Goal: Check status: Check status

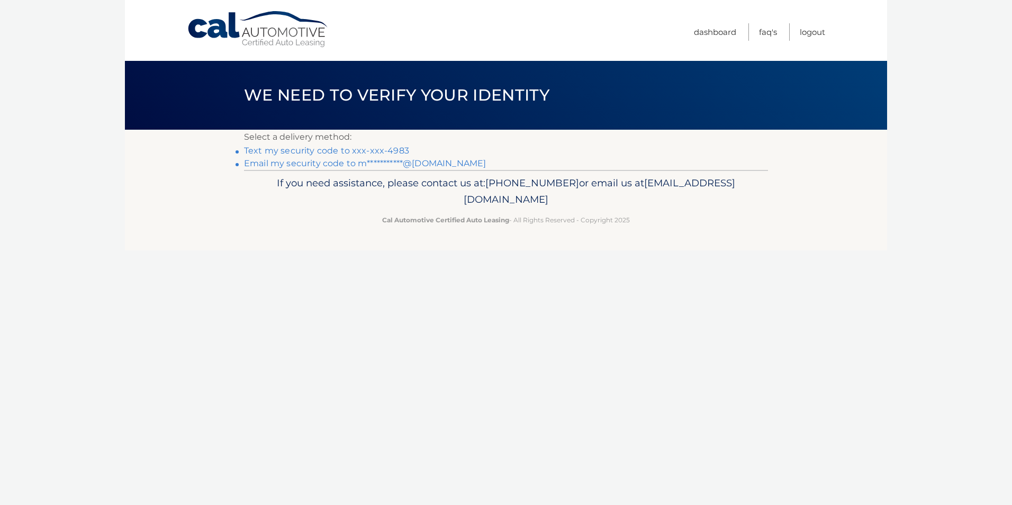
click at [290, 152] on link "Text my security code to xxx-xxx-4983" at bounding box center [326, 151] width 165 height 10
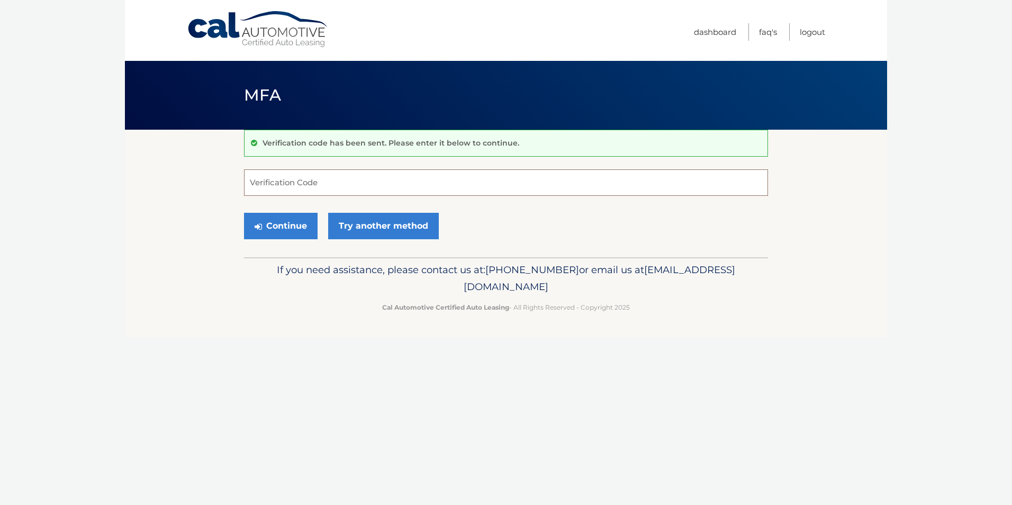
click at [272, 179] on input "Verification Code" at bounding box center [506, 182] width 524 height 26
click at [284, 184] on input "Verification Code" at bounding box center [506, 182] width 524 height 26
type input "622590"
click at [280, 224] on button "Continue" at bounding box center [281, 226] width 74 height 26
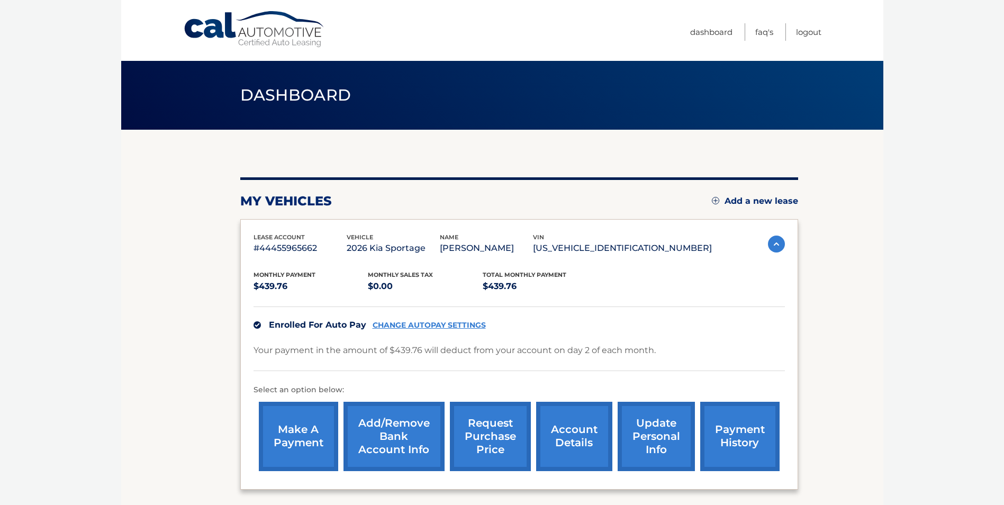
click at [238, 253] on section "my vehicles Add a new lease lease account #44455965662 vehicle 2026 Kia Sportag…" at bounding box center [502, 326] width 762 height 392
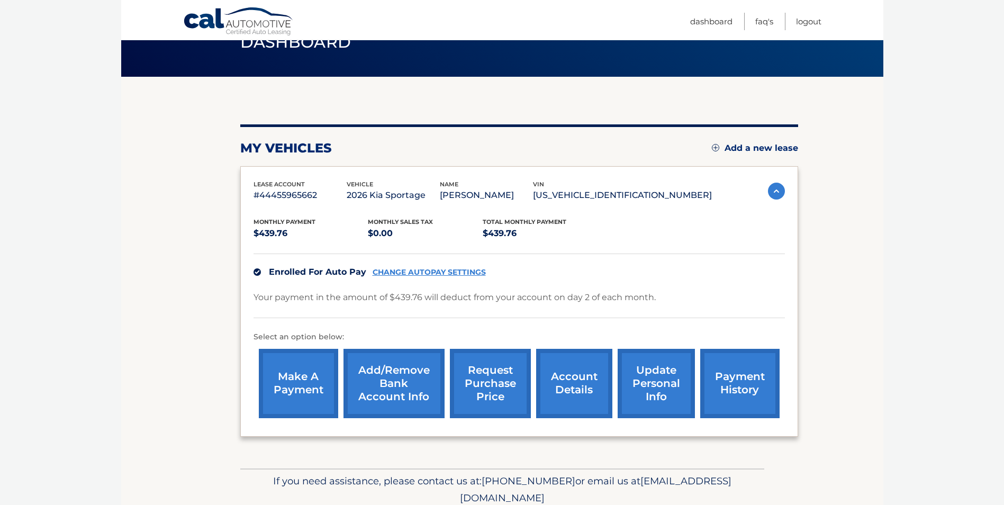
scroll to position [96, 0]
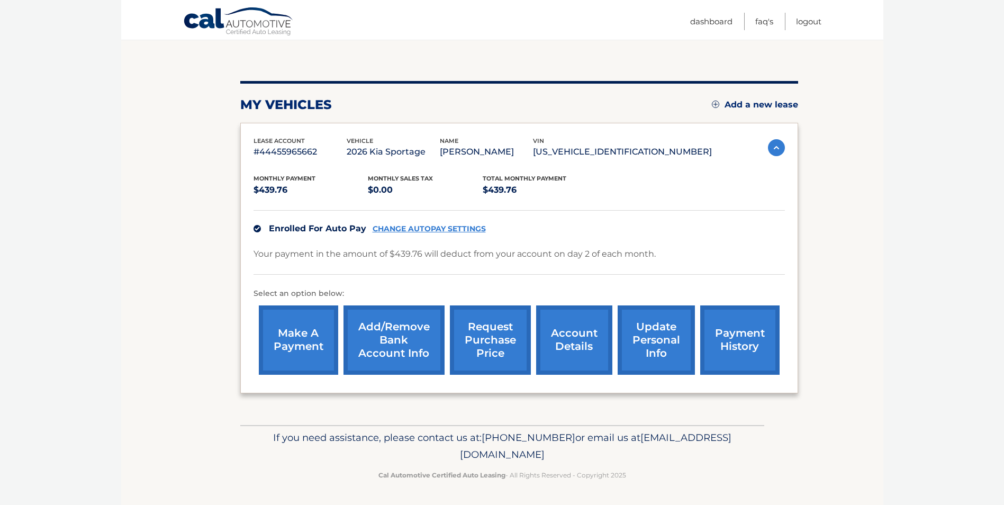
click at [152, 207] on section "my vehicles Add a new lease lease account #44455965662 vehicle 2026 Kia Sportag…" at bounding box center [502, 229] width 762 height 392
click at [152, 208] on section "my vehicles Add a new lease lease account #44455965662 vehicle 2026 Kia Sportag…" at bounding box center [502, 229] width 762 height 392
click at [889, 280] on body "Cal Automotive Menu Dashboard FAQ's Logout" at bounding box center [502, 156] width 1004 height 505
click at [776, 344] on link "payment history" at bounding box center [739, 339] width 79 height 69
click at [751, 338] on link "payment history" at bounding box center [739, 339] width 79 height 69
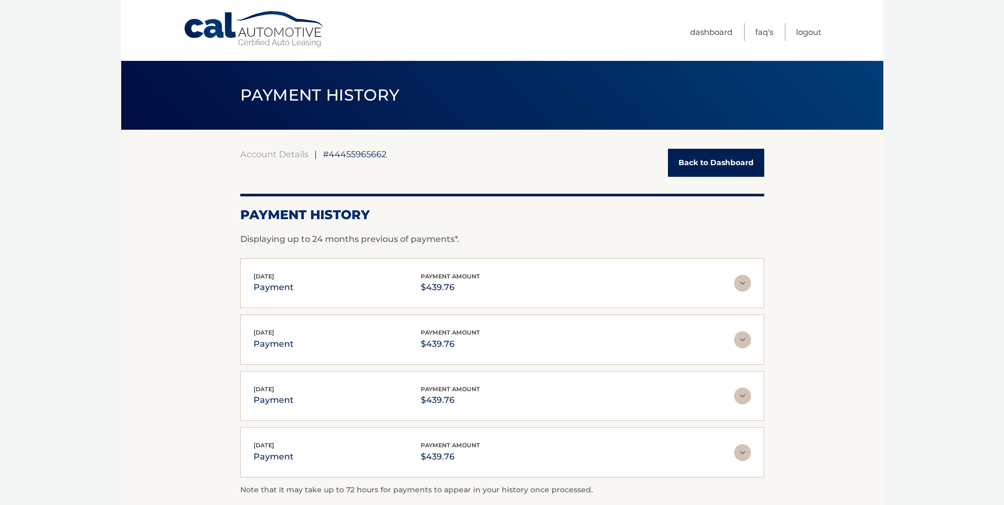
click at [717, 159] on link "Back to Dashboard" at bounding box center [716, 163] width 96 height 28
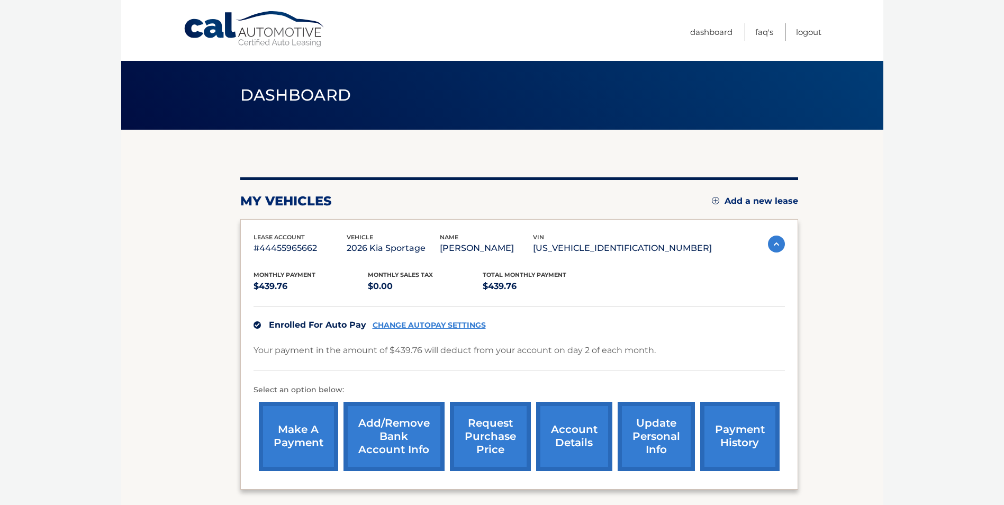
click at [213, 280] on section "my vehicles Add a new lease lease account #44455965662 vehicle 2026 Kia Sportag…" at bounding box center [502, 326] width 762 height 392
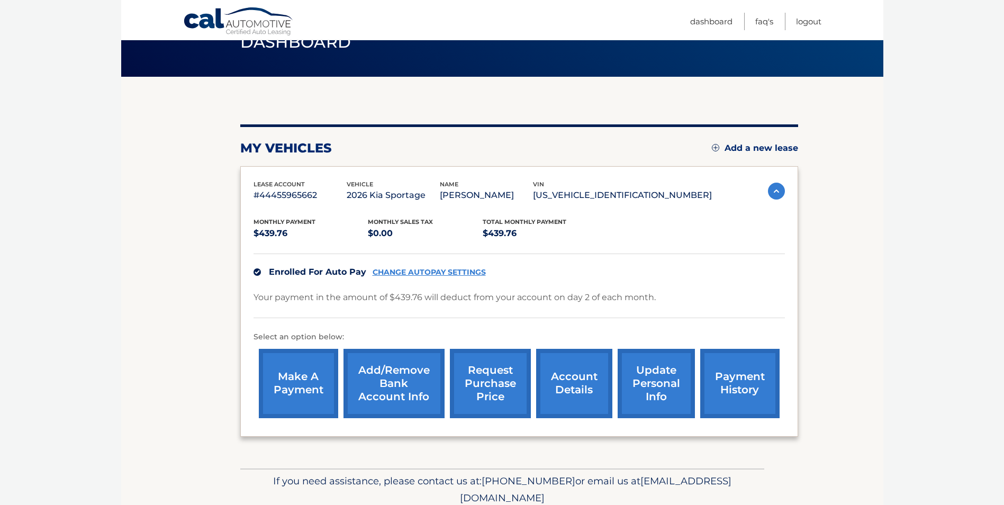
scroll to position [96, 0]
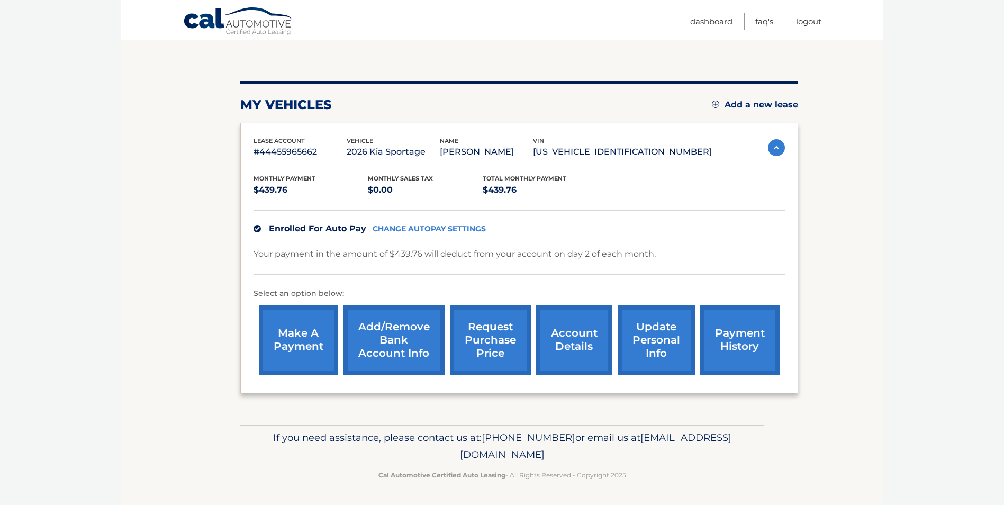
click at [482, 351] on link "request purchase price" at bounding box center [490, 339] width 81 height 69
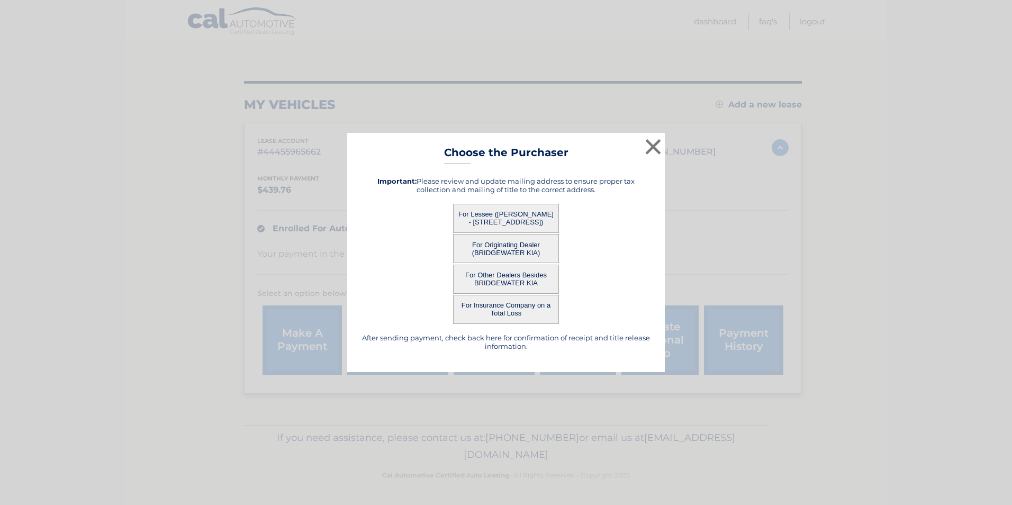
click at [514, 216] on button "For Lessee ([PERSON_NAME] - [STREET_ADDRESS])" at bounding box center [506, 218] width 106 height 29
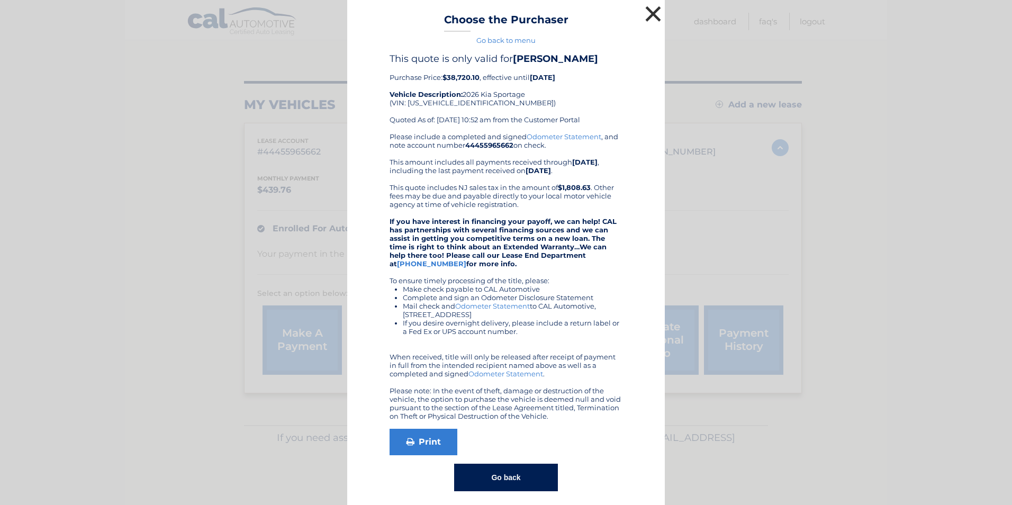
click at [647, 13] on button "×" at bounding box center [652, 13] width 21 height 21
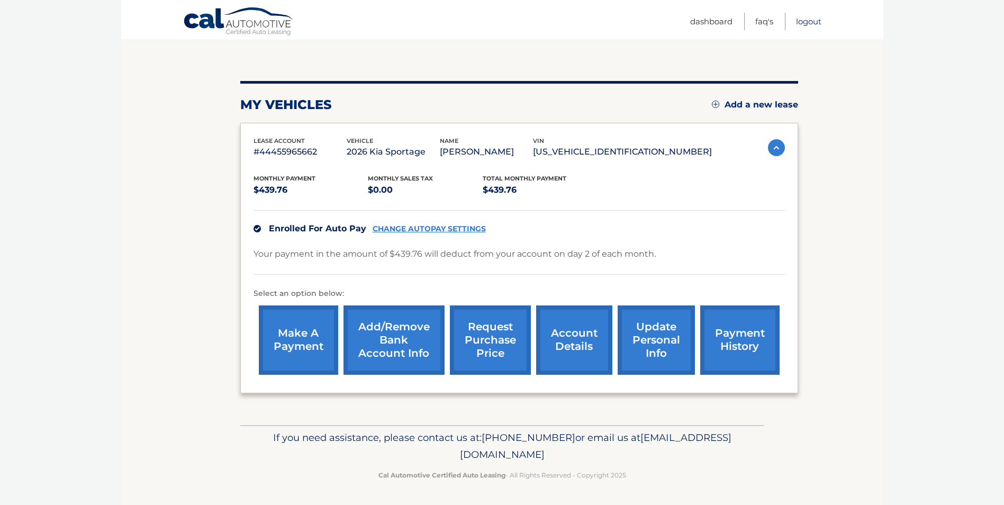
click at [811, 21] on link "Logout" at bounding box center [808, 21] width 25 height 17
